Goal: Task Accomplishment & Management: Use online tool/utility

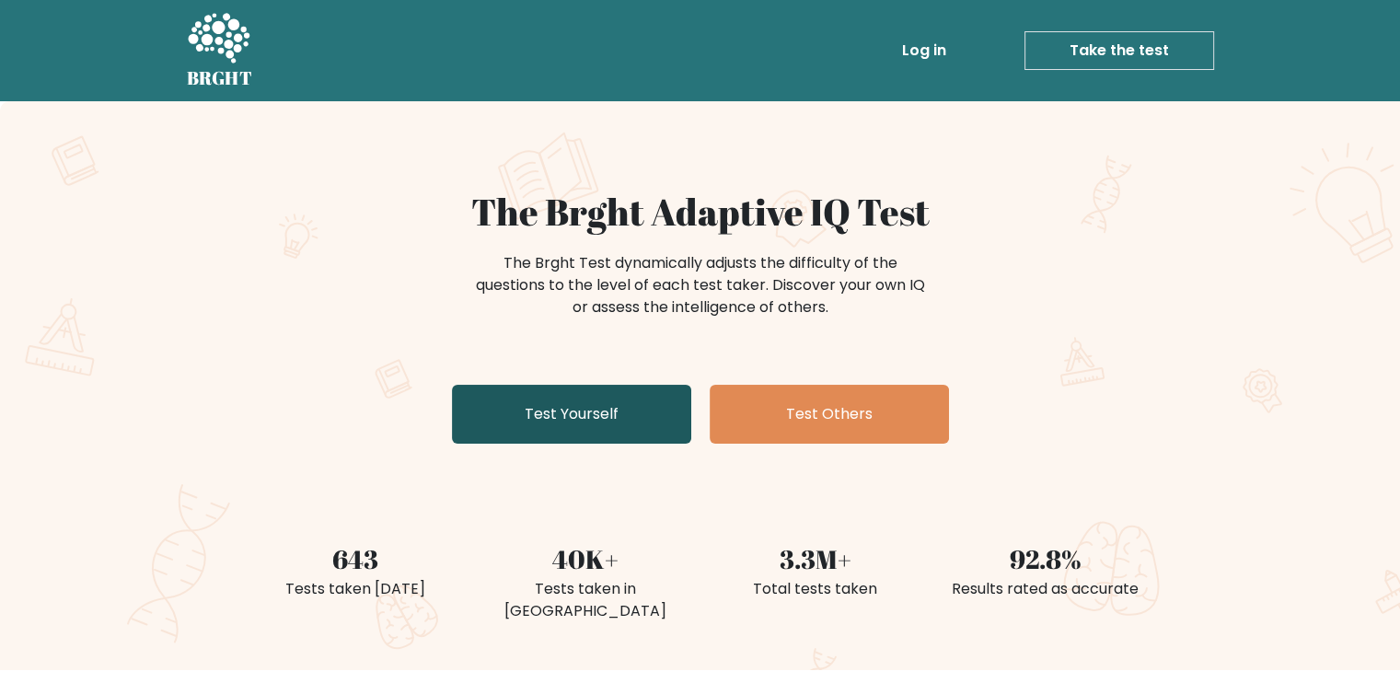
click at [630, 408] on link "Test Yourself" at bounding box center [571, 414] width 239 height 59
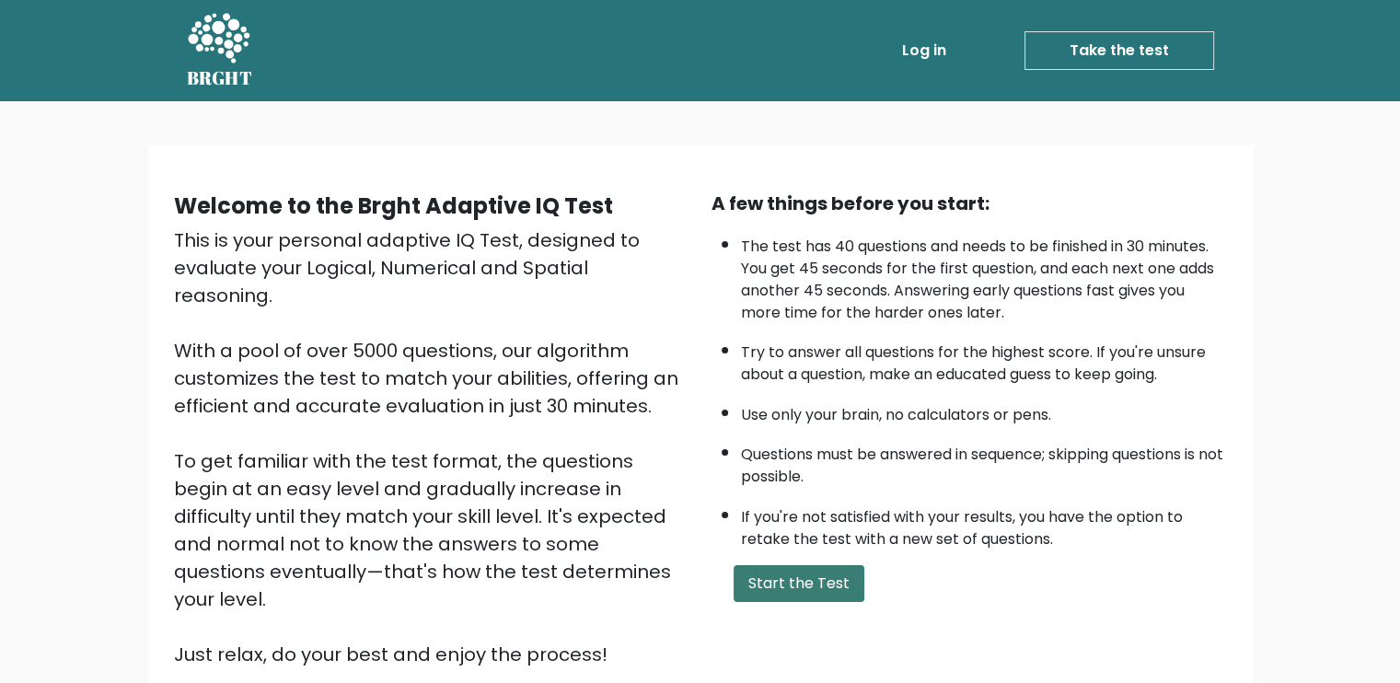
click at [825, 567] on button "Start the Test" at bounding box center [799, 583] width 131 height 37
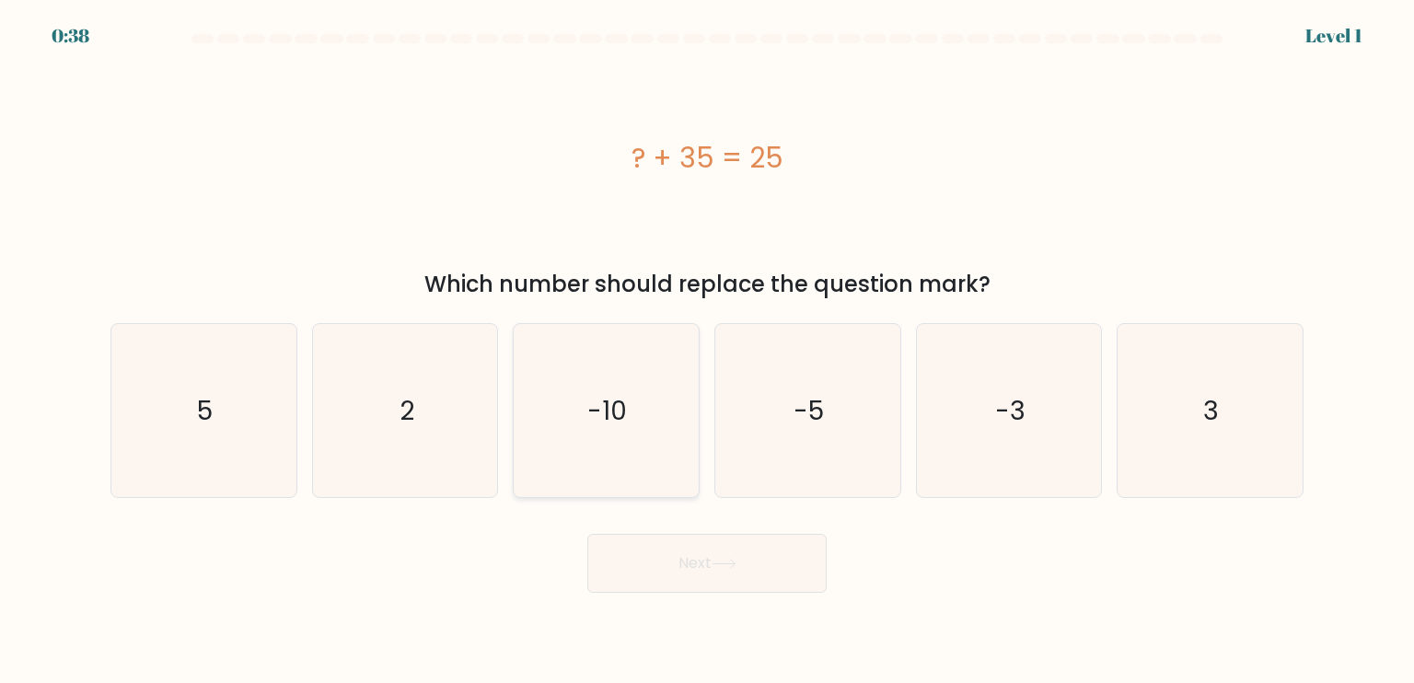
click at [595, 419] on text "-10" at bounding box center [608, 409] width 40 height 37
click at [707, 351] on input "c. -10" at bounding box center [707, 346] width 1 height 9
radio input "true"
click at [737, 552] on button "Next" at bounding box center [706, 563] width 239 height 59
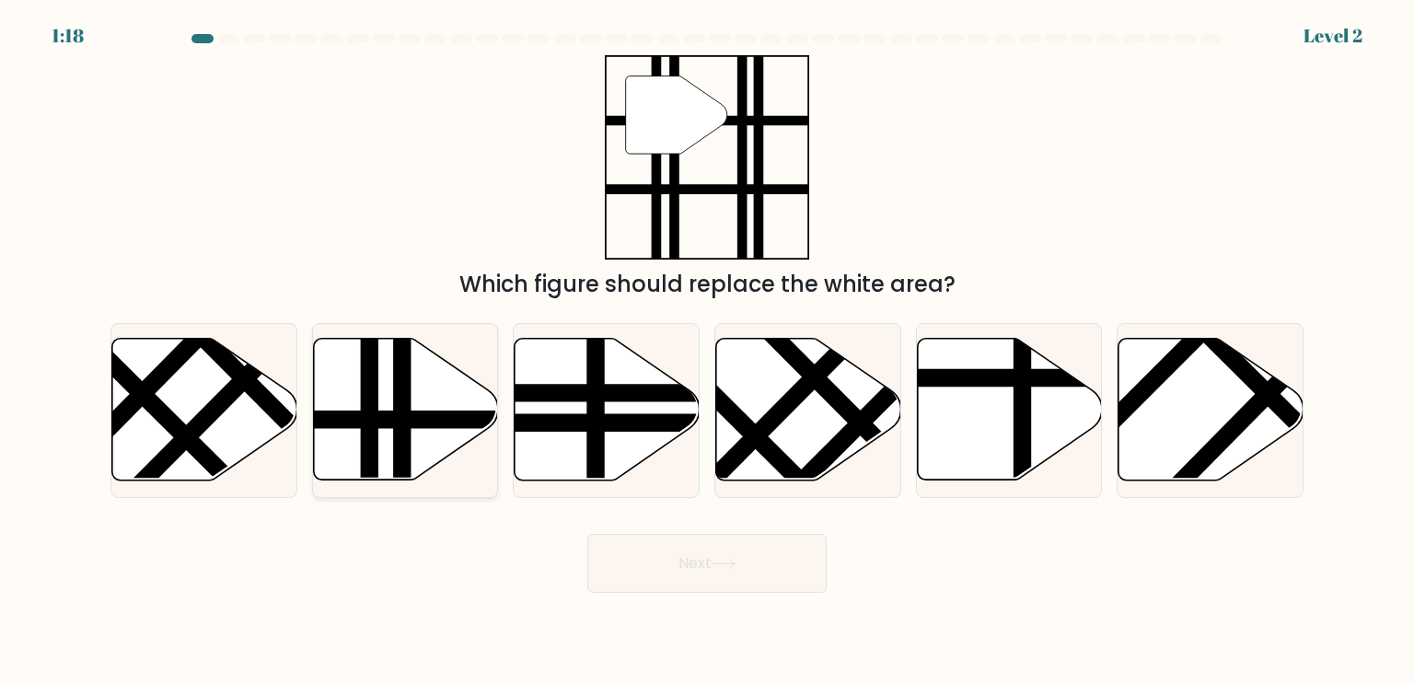
click at [391, 433] on icon at bounding box center [405, 410] width 185 height 142
click at [707, 351] on input "b." at bounding box center [707, 346] width 1 height 9
radio input "true"
click at [726, 563] on icon at bounding box center [724, 564] width 22 height 8
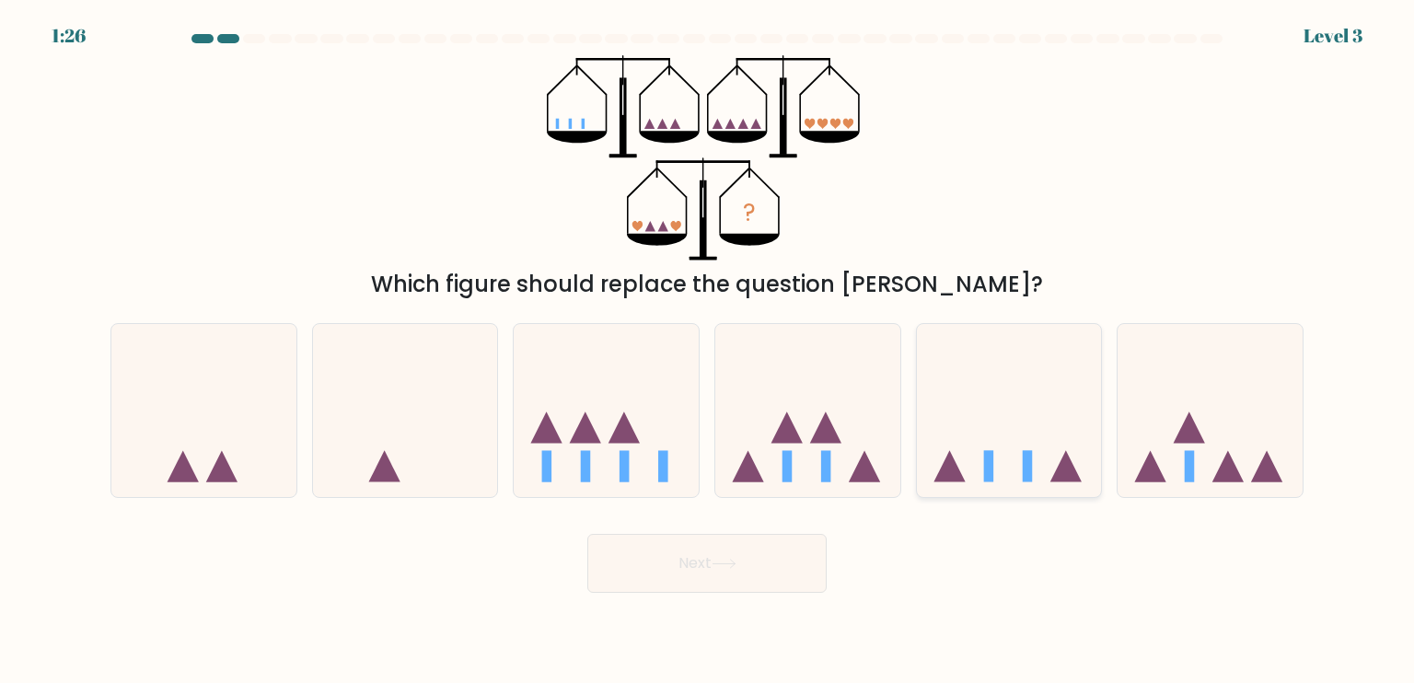
click at [1031, 453] on rect at bounding box center [1028, 465] width 10 height 31
click at [708, 351] on input "e." at bounding box center [707, 346] width 1 height 9
radio input "true"
click at [743, 586] on button "Next" at bounding box center [706, 563] width 239 height 59
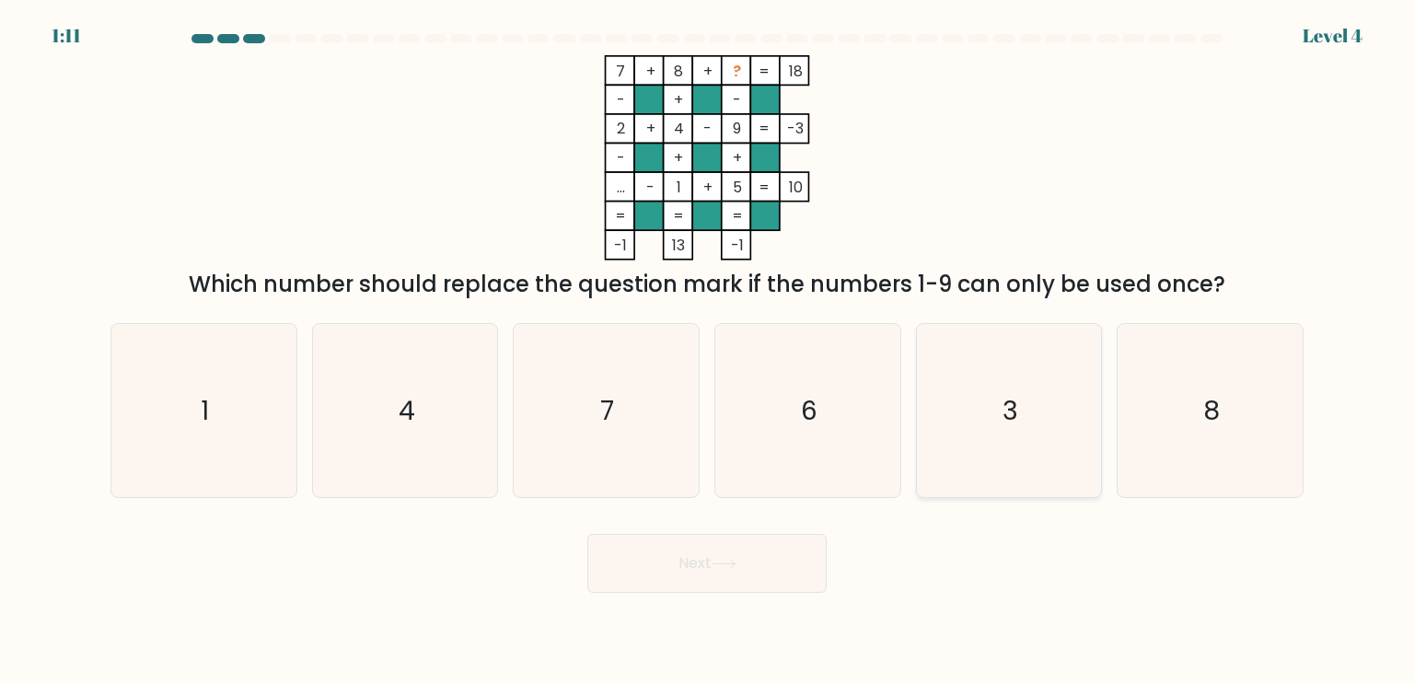
click at [1016, 420] on text "3" at bounding box center [1011, 409] width 16 height 37
click at [708, 351] on input "e. 3" at bounding box center [707, 346] width 1 height 9
radio input "true"
click at [699, 573] on button "Next" at bounding box center [706, 563] width 239 height 59
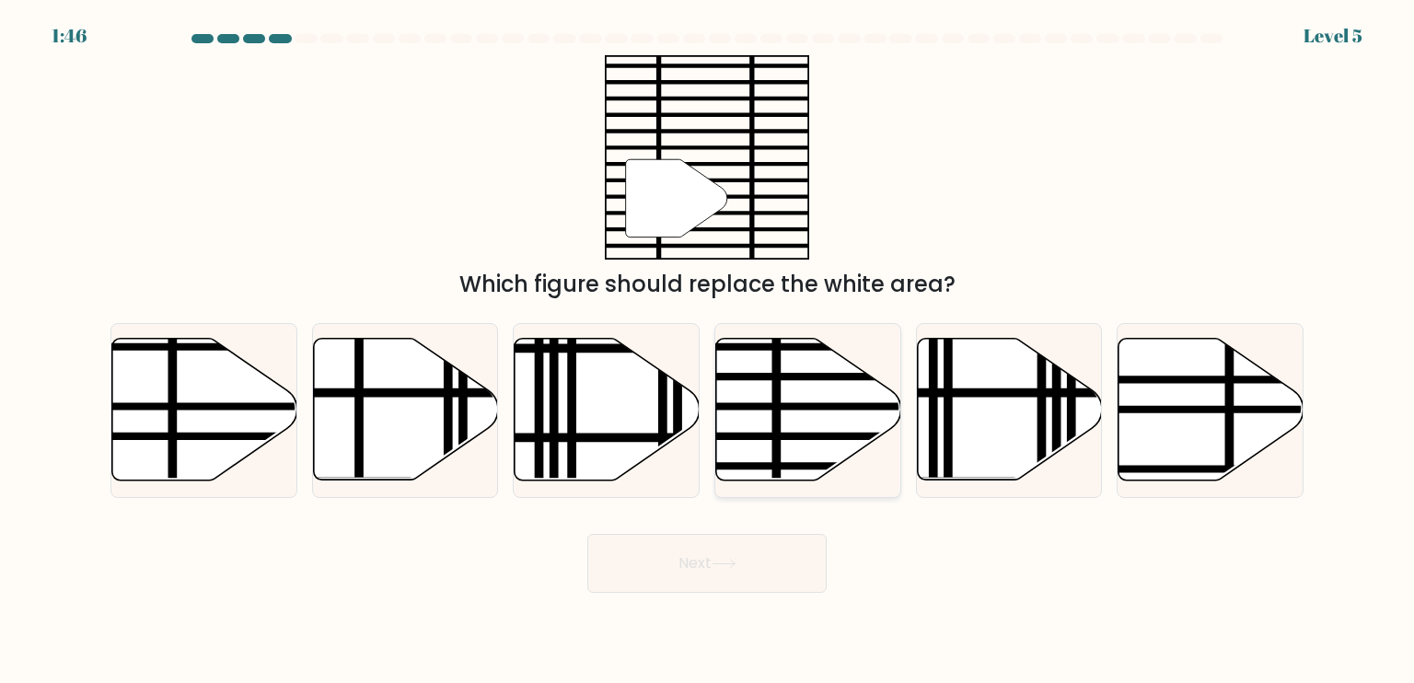
click at [799, 407] on line at bounding box center [865, 407] width 373 height 0
click at [708, 351] on input "d." at bounding box center [707, 346] width 1 height 9
radio input "true"
click at [737, 540] on button "Next" at bounding box center [706, 563] width 239 height 59
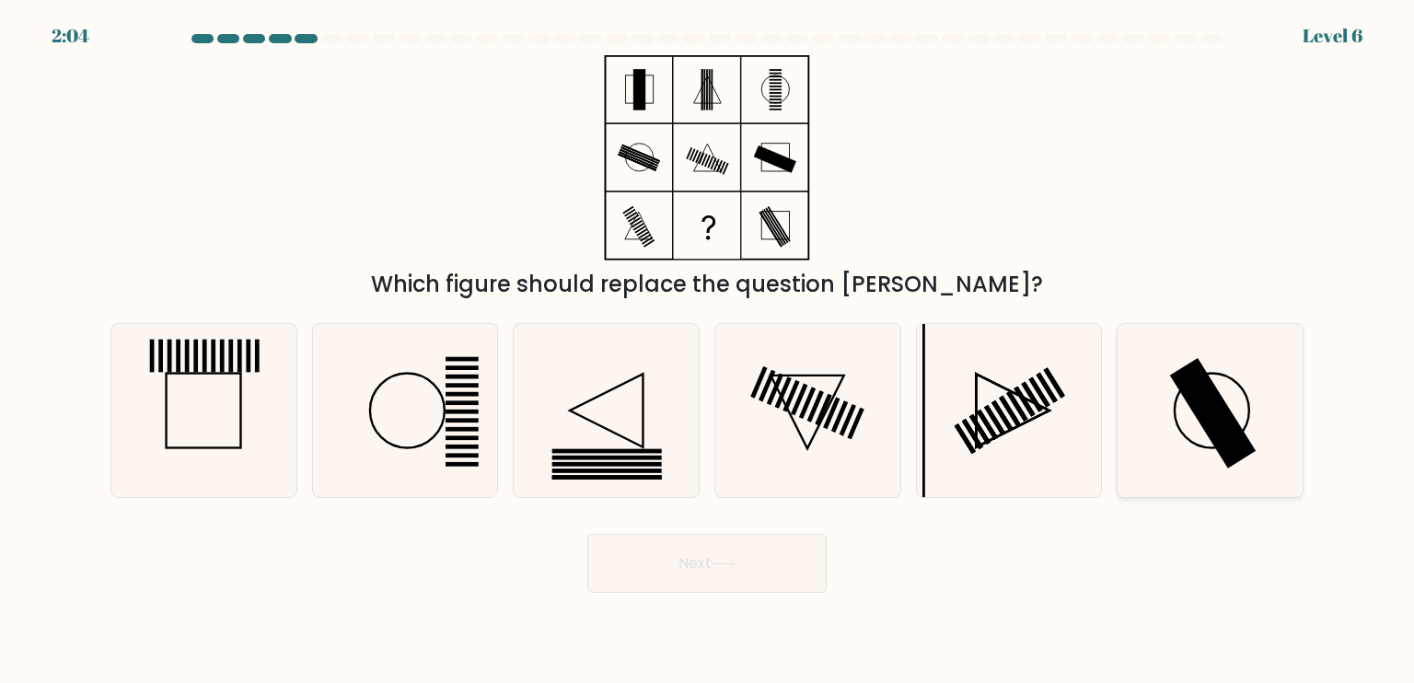
click at [1204, 403] on rect at bounding box center [1213, 413] width 87 height 110
click at [708, 351] on input "f." at bounding box center [707, 346] width 1 height 9
radio input "true"
click at [794, 548] on button "Next" at bounding box center [706, 563] width 239 height 59
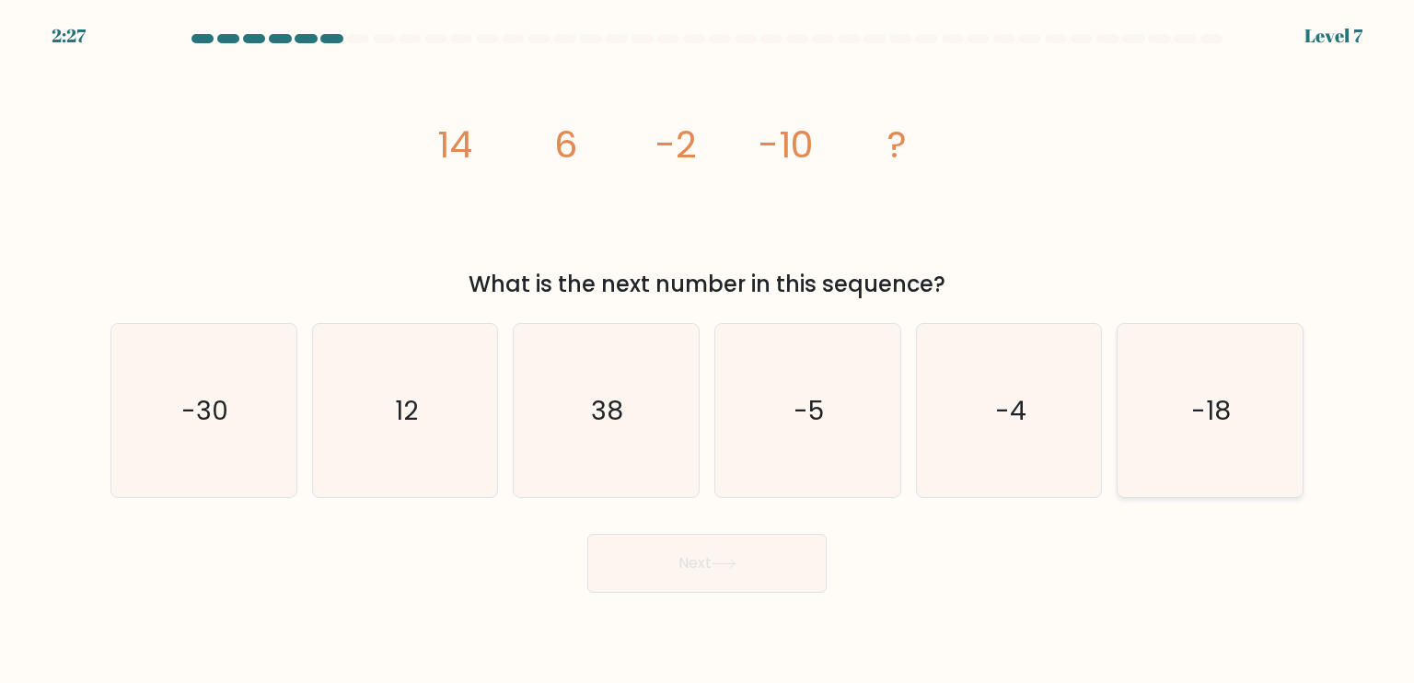
click at [1238, 466] on icon "-18" at bounding box center [1209, 410] width 173 height 173
click at [708, 351] on input "f. -18" at bounding box center [707, 346] width 1 height 9
radio input "true"
click at [766, 552] on button "Next" at bounding box center [706, 563] width 239 height 59
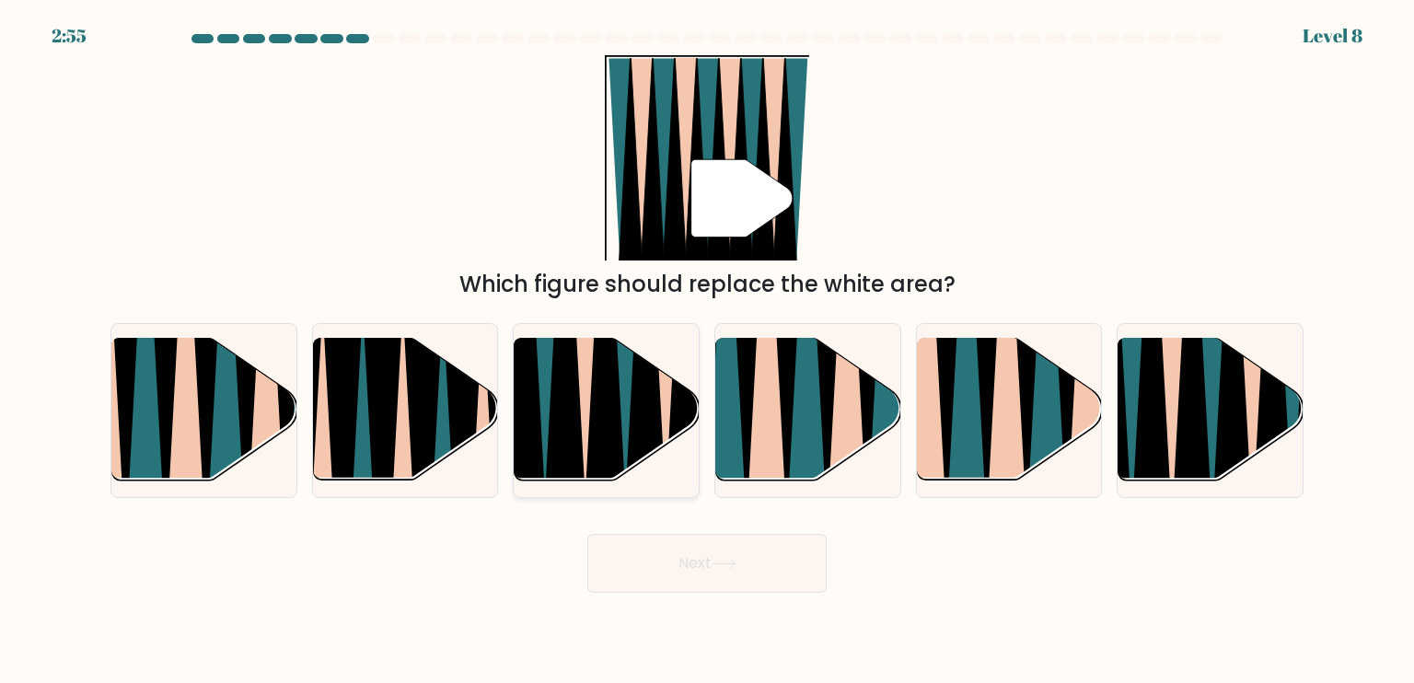
click at [670, 412] on icon at bounding box center [686, 340] width 41 height 370
click at [707, 351] on input "c." at bounding box center [707, 346] width 1 height 9
radio input "true"
click at [759, 582] on button "Next" at bounding box center [706, 563] width 239 height 59
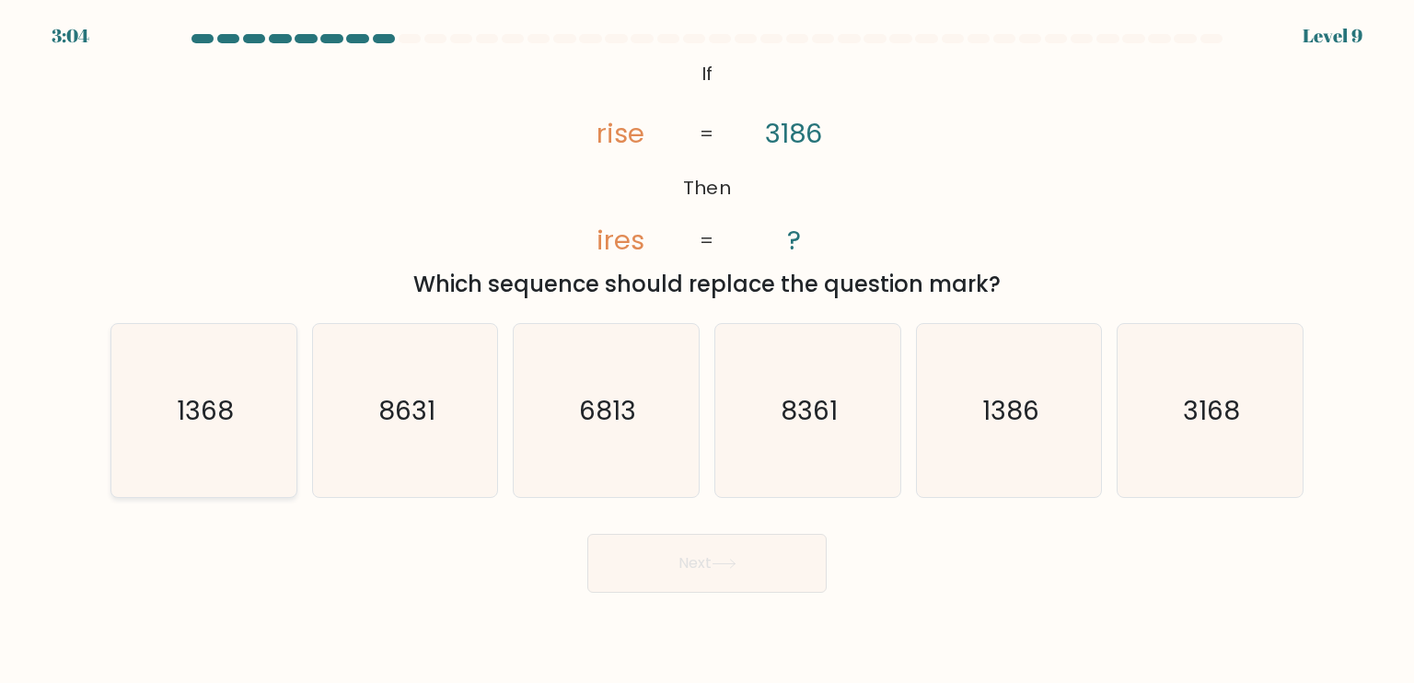
click at [232, 437] on icon "1368" at bounding box center [203, 410] width 173 height 173
click at [707, 351] on input "a. 1368" at bounding box center [707, 346] width 1 height 9
radio input "true"
click at [676, 553] on button "Next" at bounding box center [706, 563] width 239 height 59
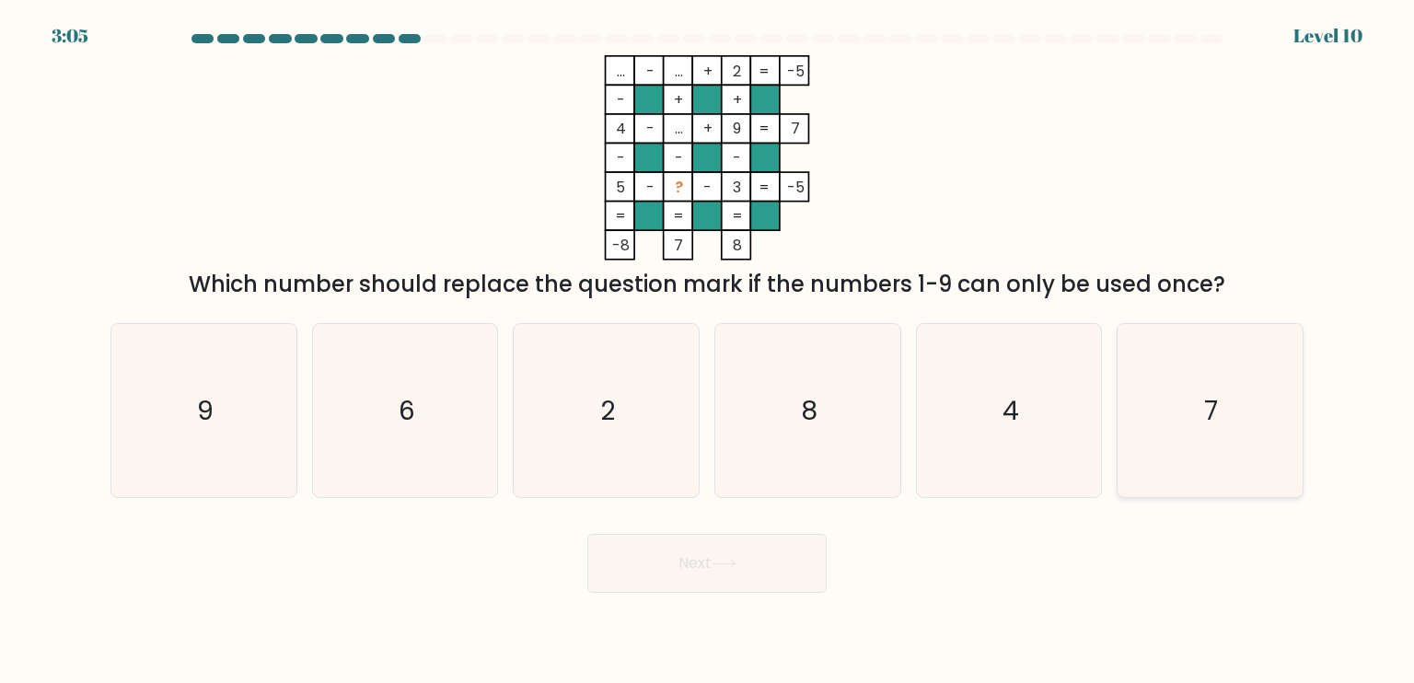
click at [1248, 442] on icon "7" at bounding box center [1209, 410] width 173 height 173
click at [708, 351] on input "f. 7" at bounding box center [707, 346] width 1 height 9
radio input "true"
click at [762, 565] on button "Next" at bounding box center [706, 563] width 239 height 59
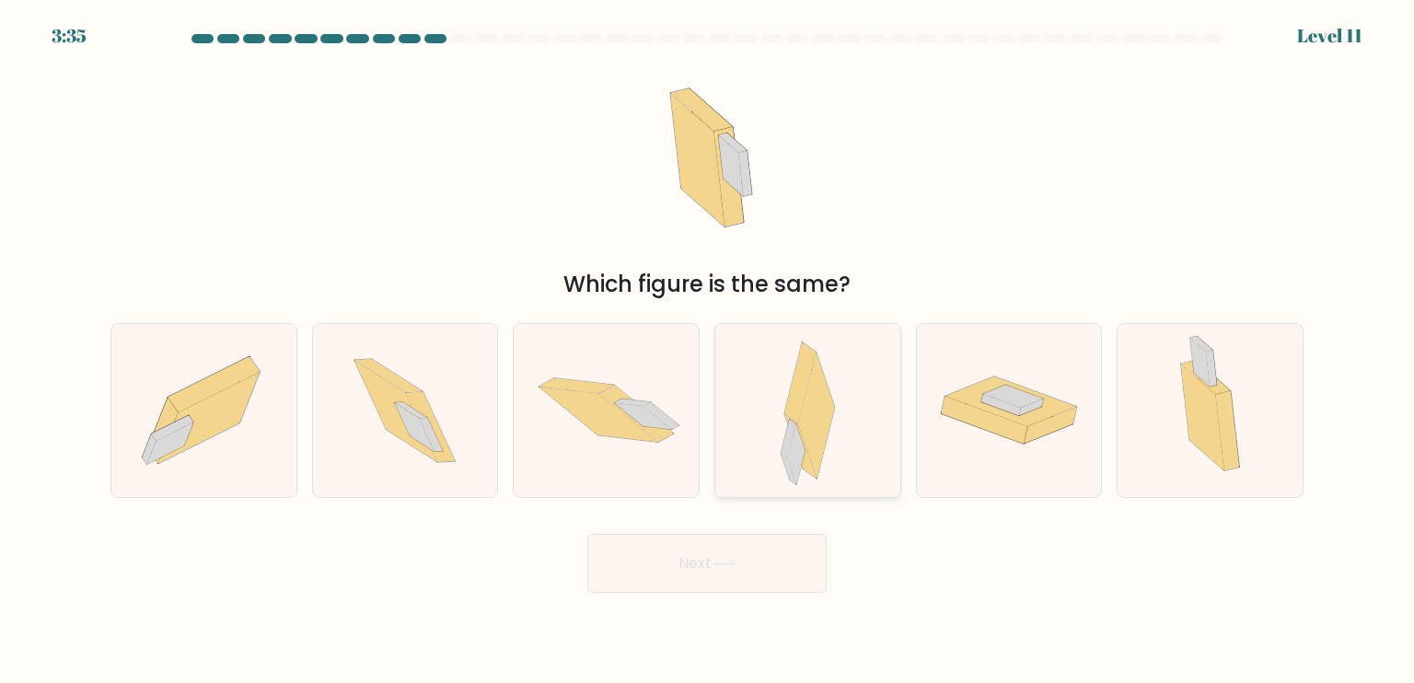
click at [799, 391] on icon at bounding box center [799, 383] width 31 height 81
click at [708, 351] on input "d." at bounding box center [707, 346] width 1 height 9
radio input "true"
click at [751, 583] on button "Next" at bounding box center [706, 563] width 239 height 59
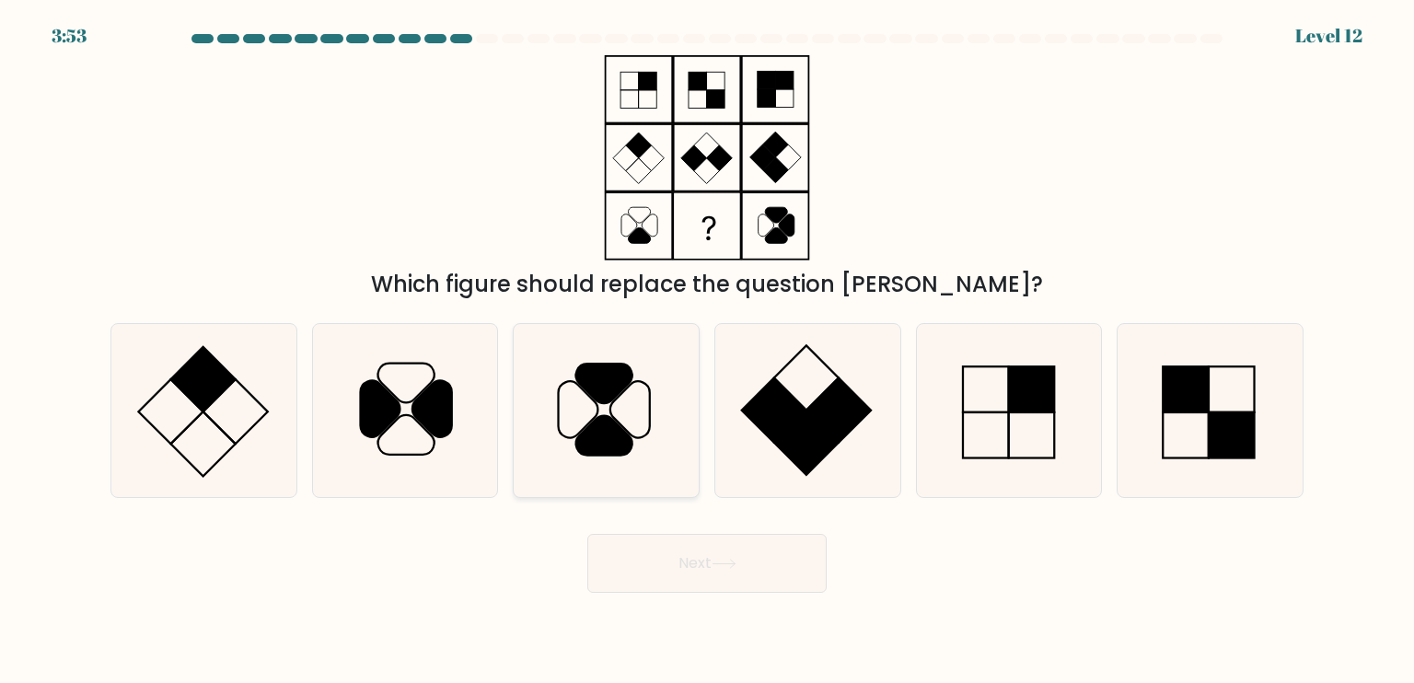
click at [680, 426] on icon at bounding box center [605, 410] width 173 height 173
click at [707, 351] on input "c." at bounding box center [707, 346] width 1 height 9
radio input "true"
click at [743, 555] on button "Next" at bounding box center [706, 563] width 239 height 59
